Goal: Task Accomplishment & Management: Manage account settings

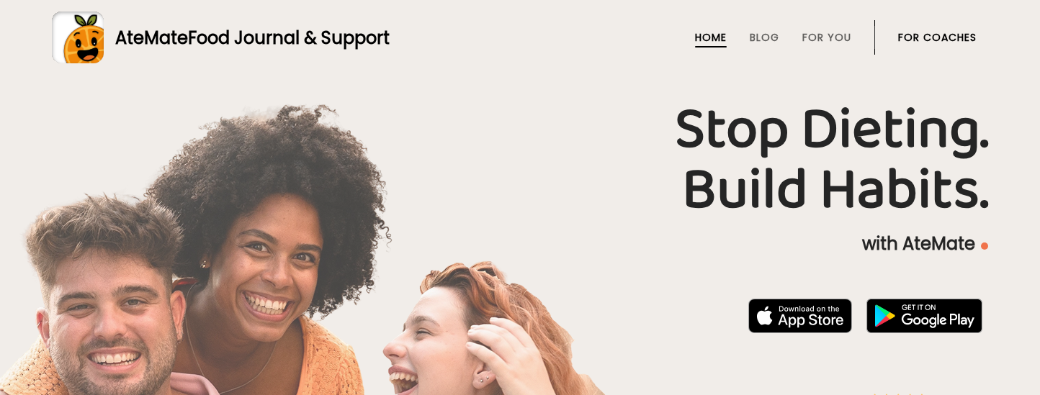
click at [906, 34] on link "For Coaches" at bounding box center [937, 38] width 78 height 12
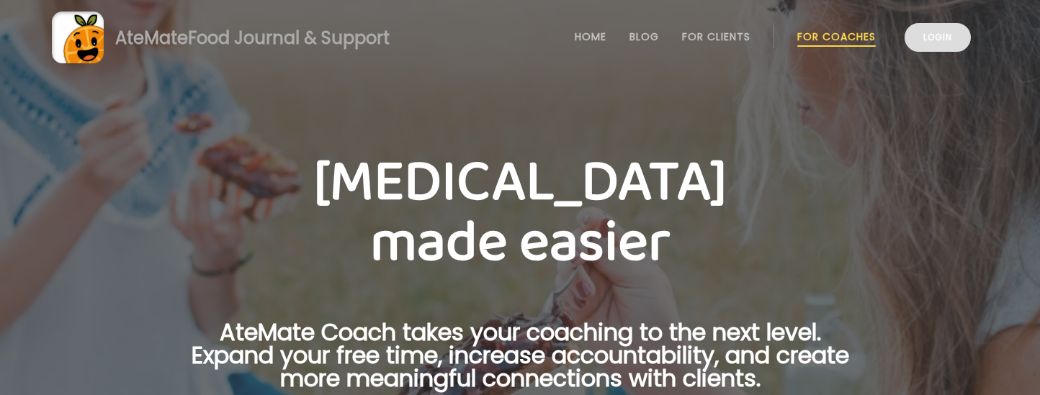
click at [938, 49] on link "Login" at bounding box center [937, 37] width 66 height 29
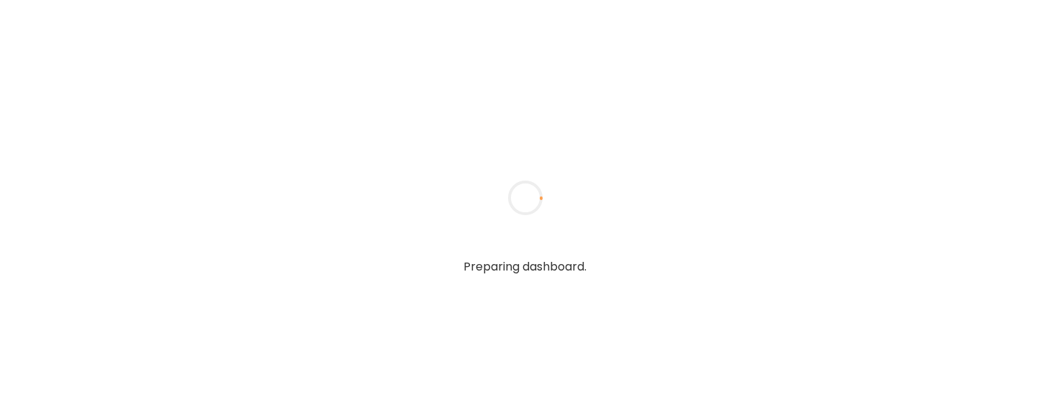
type input "**********"
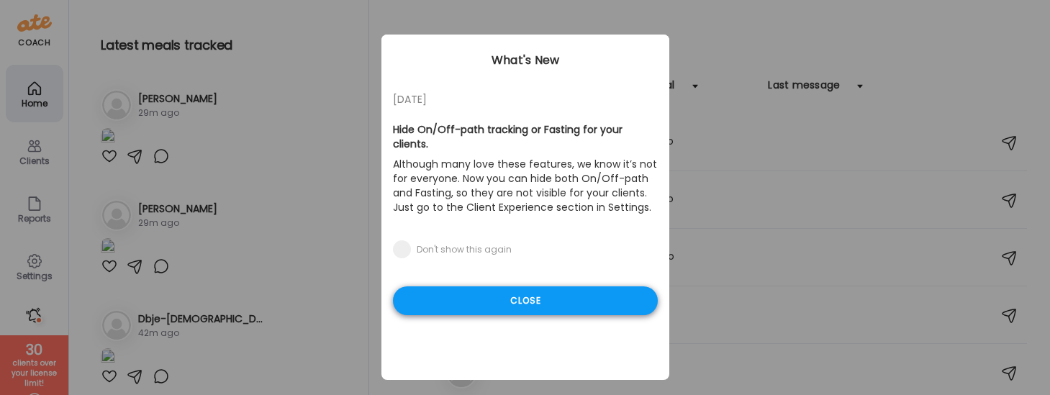
click at [531, 287] on div "Close" at bounding box center [525, 301] width 265 height 29
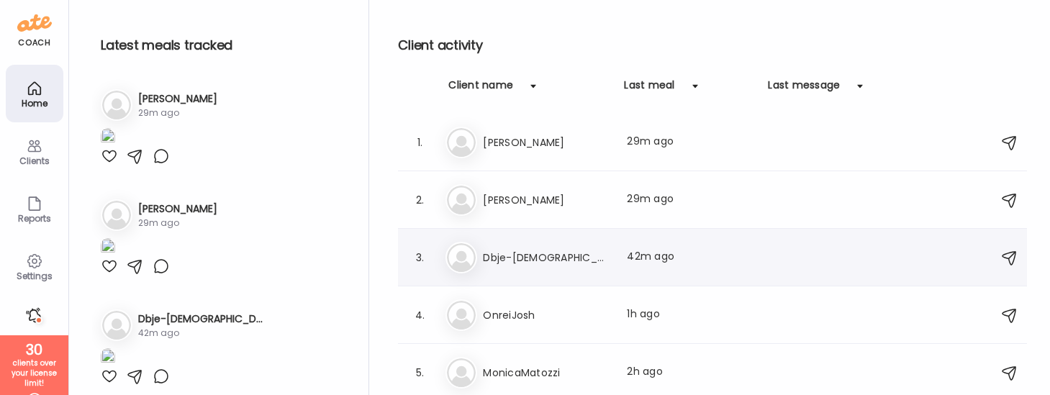
click at [520, 271] on div "Db Dbje-Jews Last meal: 42m ago" at bounding box center [715, 258] width 538 height 32
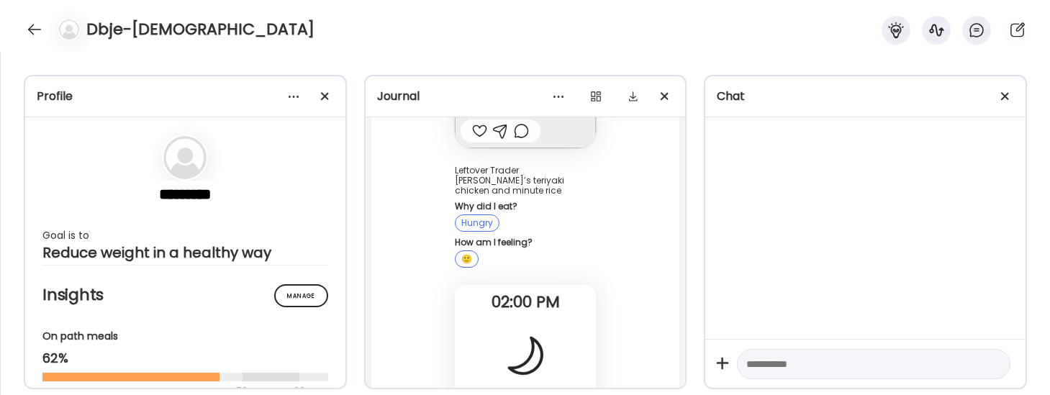
scroll to position [16848, 0]
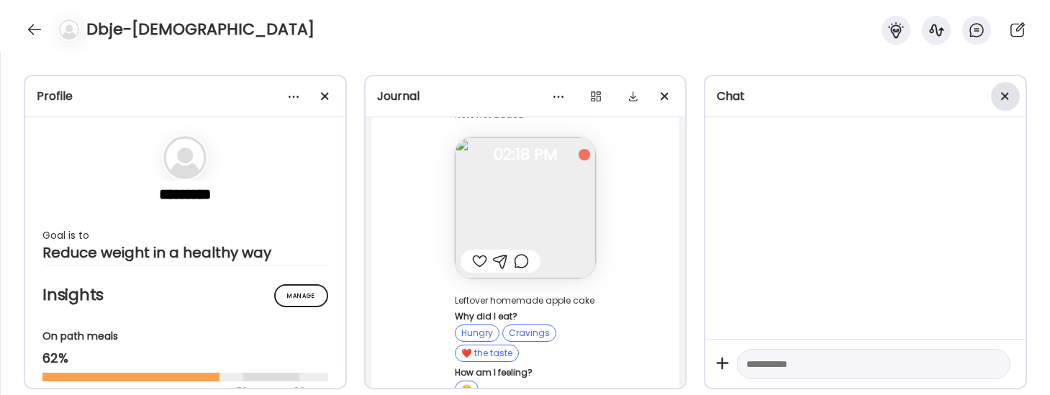
click at [1009, 92] on div at bounding box center [1005, 96] width 29 height 29
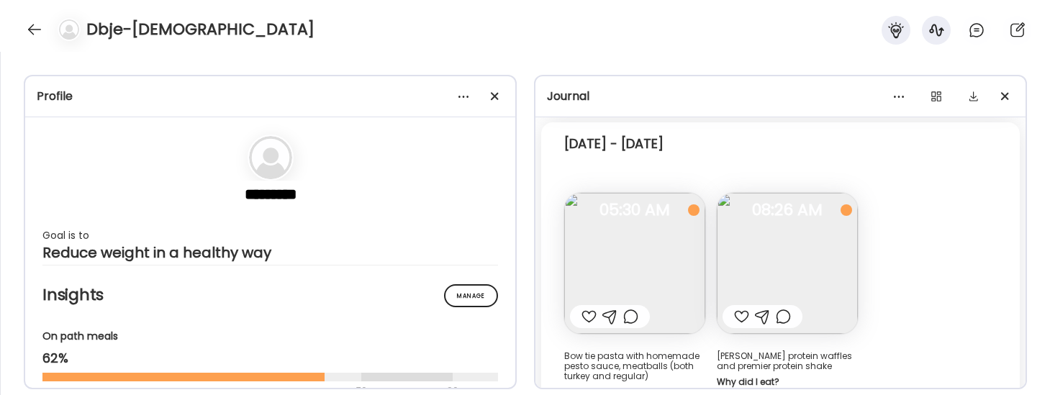
scroll to position [401, 0]
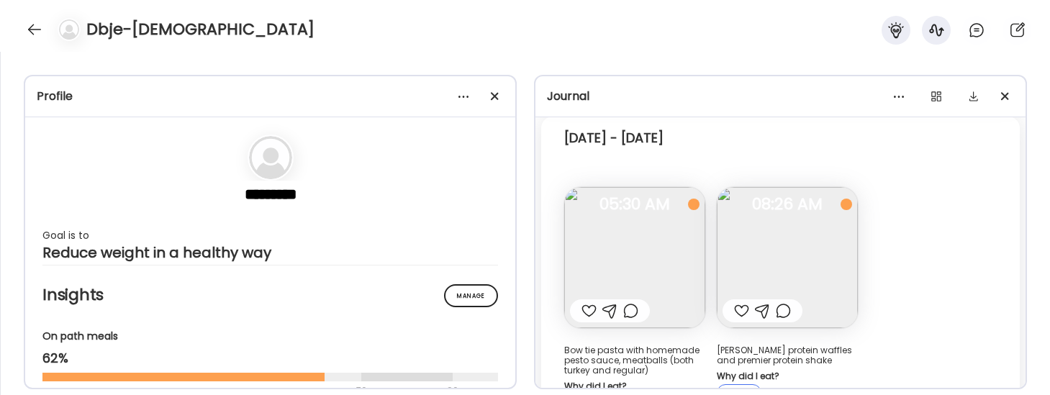
click at [613, 245] on img at bounding box center [634, 257] width 141 height 141
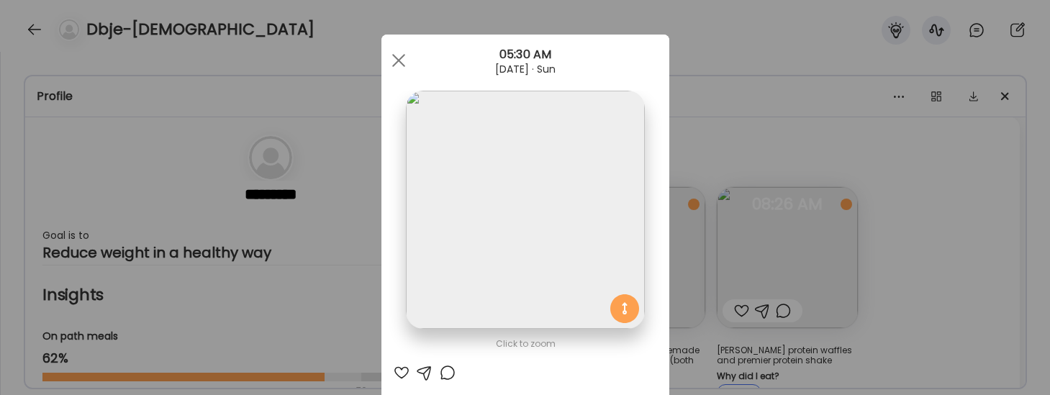
click at [853, 223] on div "Ate Coach Dashboard Wahoo! It’s official Take a moment to set up your Coach Pro…" at bounding box center [525, 197] width 1050 height 395
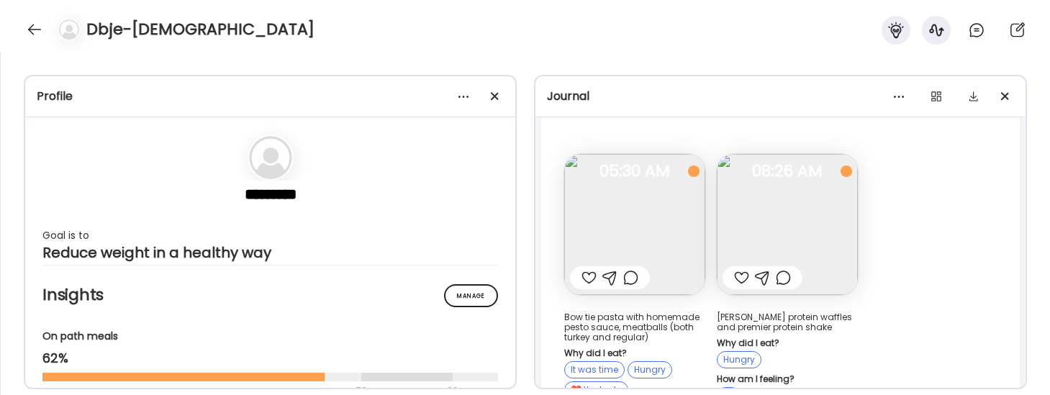
scroll to position [435, 0]
click at [825, 228] on img at bounding box center [787, 223] width 141 height 141
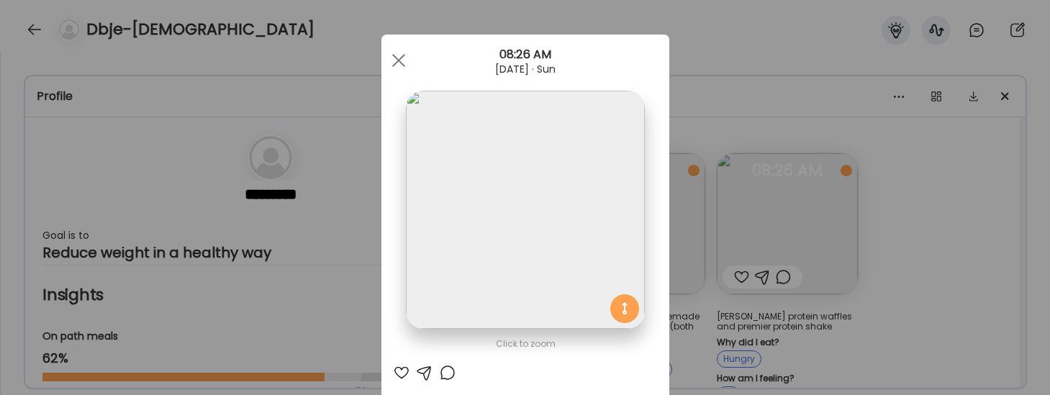
click at [966, 195] on div "Ate Coach Dashboard Wahoo! It’s official Take a moment to set up your Coach Pro…" at bounding box center [525, 197] width 1050 height 395
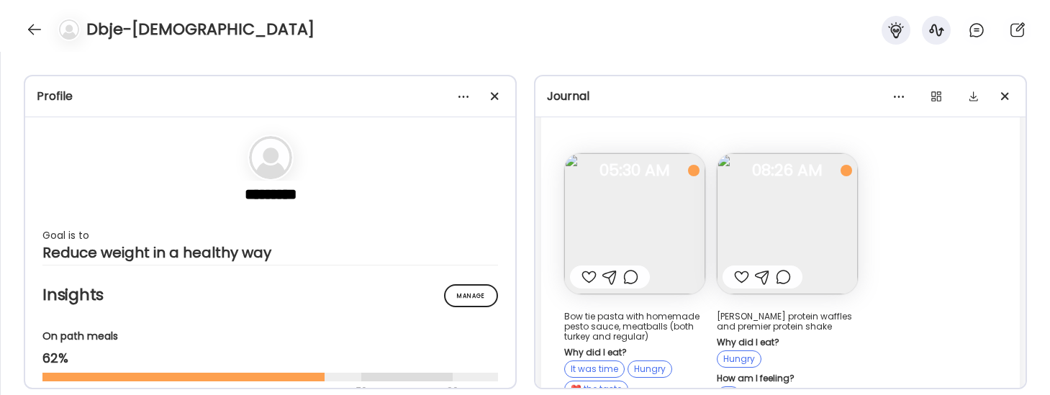
click at [761, 230] on img at bounding box center [787, 223] width 141 height 141
